Goal: Transaction & Acquisition: Obtain resource

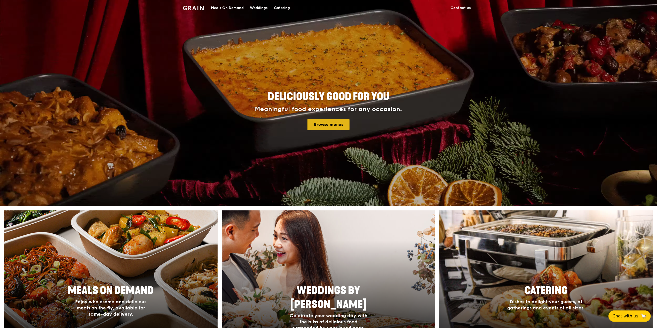
click at [338, 130] on link "Browse menus" at bounding box center [328, 124] width 42 height 11
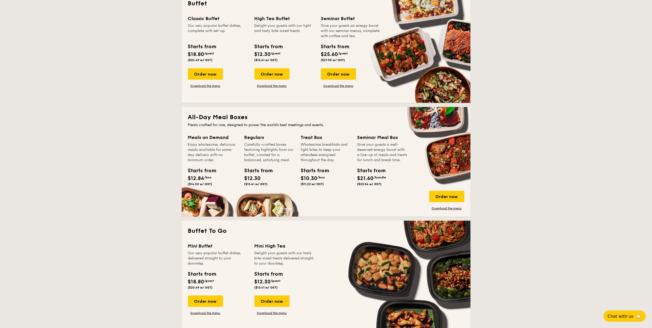
scroll to position [206, 0]
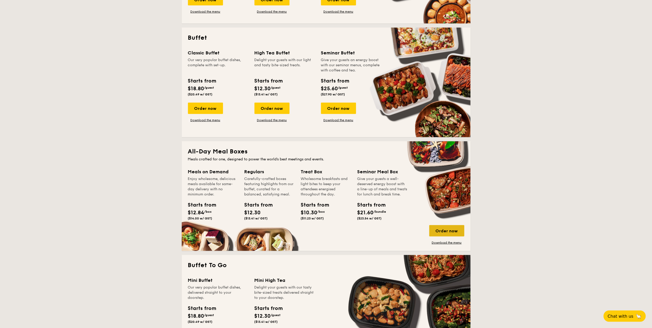
click at [459, 235] on div "Order now" at bounding box center [447, 230] width 35 height 11
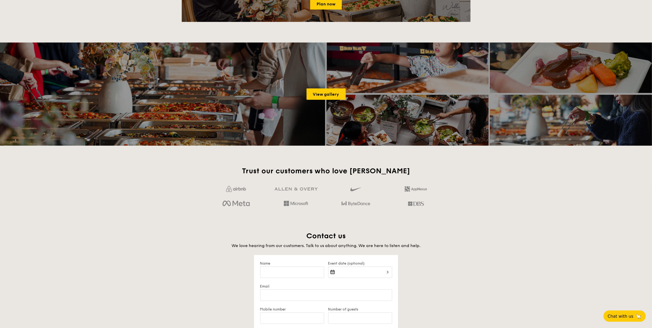
scroll to position [770, 0]
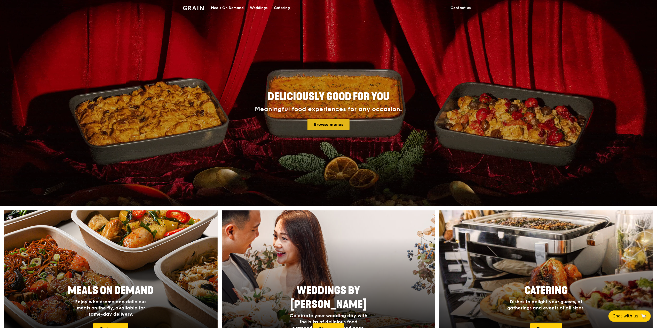
click at [320, 126] on link "Browse menus" at bounding box center [328, 124] width 42 height 11
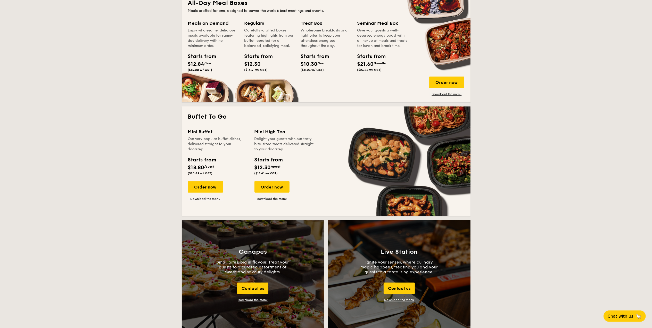
scroll to position [206, 0]
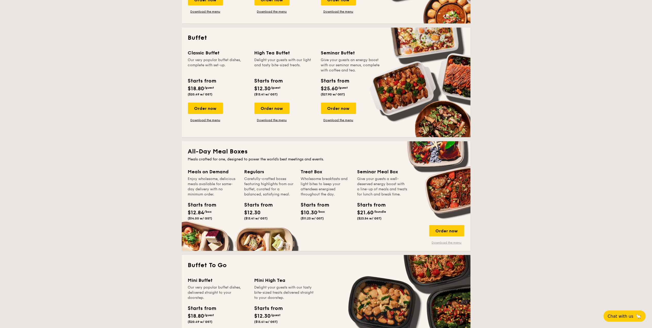
click at [453, 241] on link "Download the menu" at bounding box center [447, 243] width 35 height 4
